Goal: Navigation & Orientation: Find specific page/section

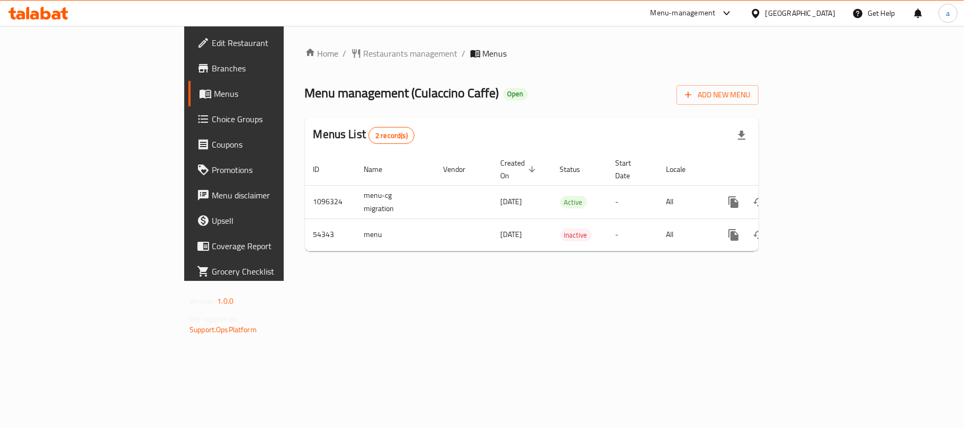
click at [766, 12] on div at bounding box center [758, 13] width 15 height 12
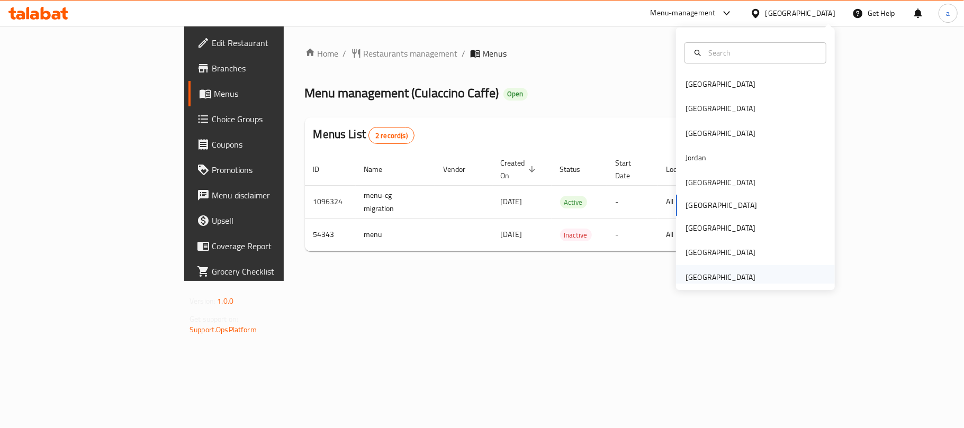
click at [702, 282] on div "[GEOGRAPHIC_DATA]" at bounding box center [721, 278] width 70 height 12
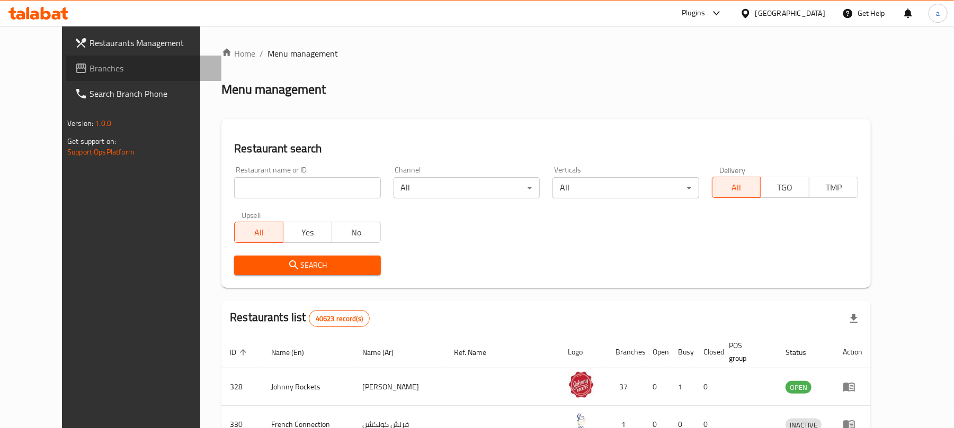
click at [90, 68] on span "Branches" at bounding box center [151, 68] width 123 height 13
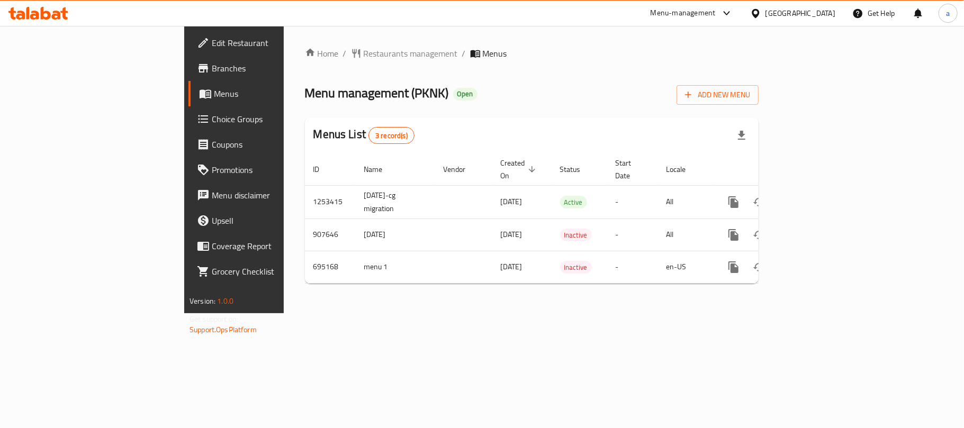
click at [46, 11] on icon at bounding box center [46, 13] width 10 height 13
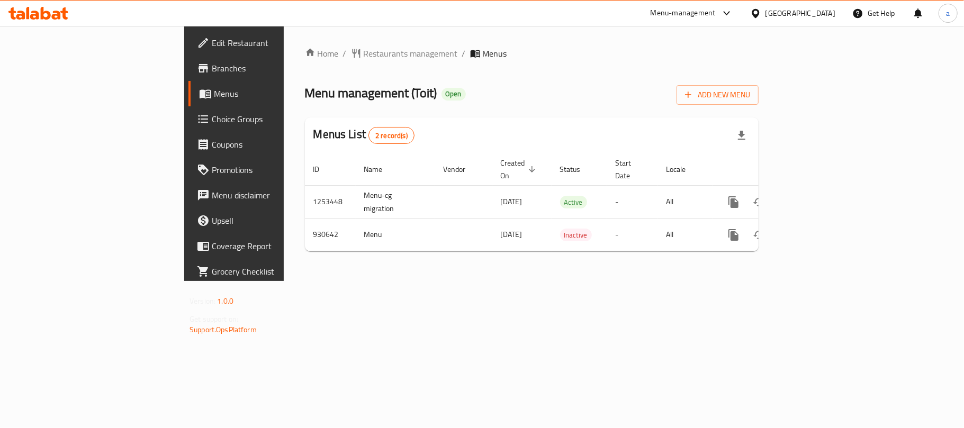
click at [38, 17] on icon at bounding box center [34, 15] width 9 height 9
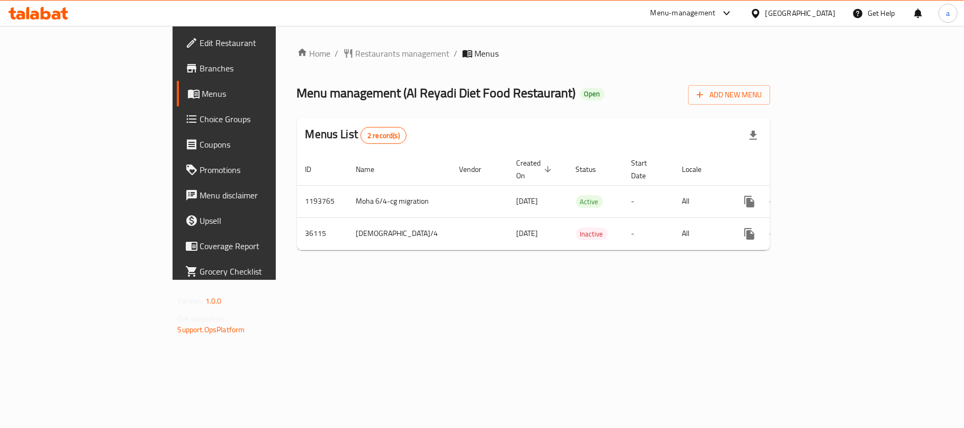
click at [784, 12] on div "[GEOGRAPHIC_DATA]" at bounding box center [801, 13] width 70 height 12
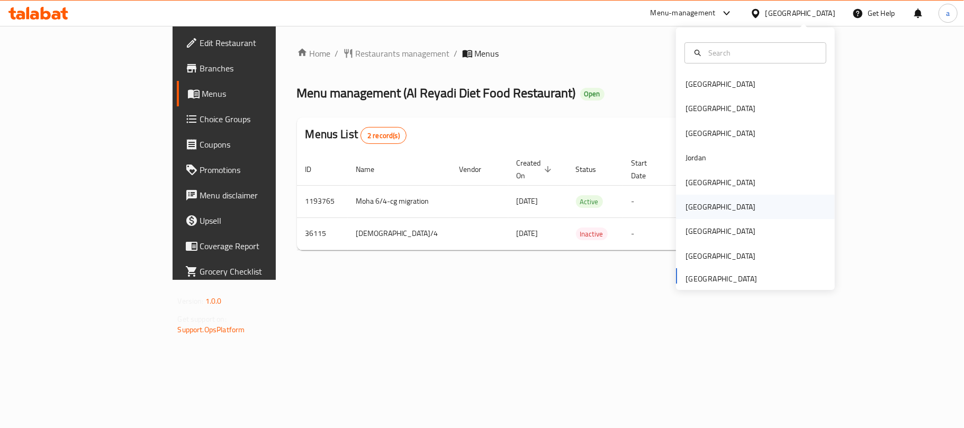
click at [693, 211] on div "Oman" at bounding box center [721, 207] width 70 height 12
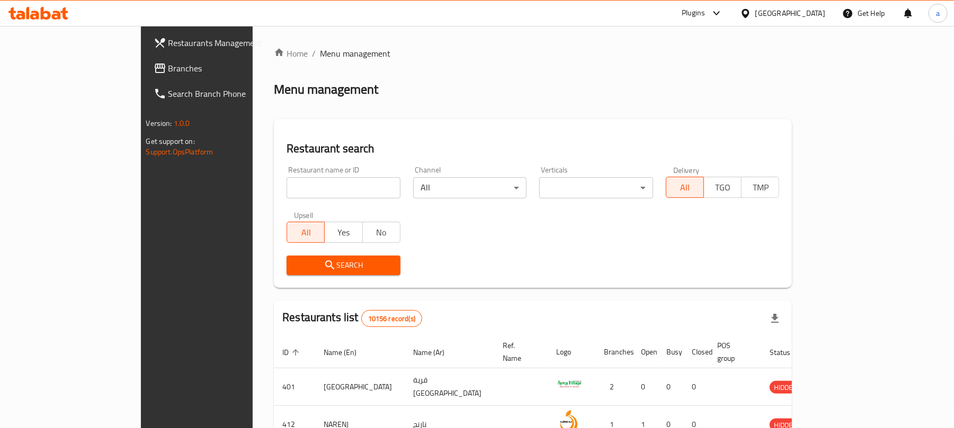
click at [168, 69] on span "Branches" at bounding box center [229, 68] width 123 height 13
